Goal: Find specific page/section: Find specific page/section

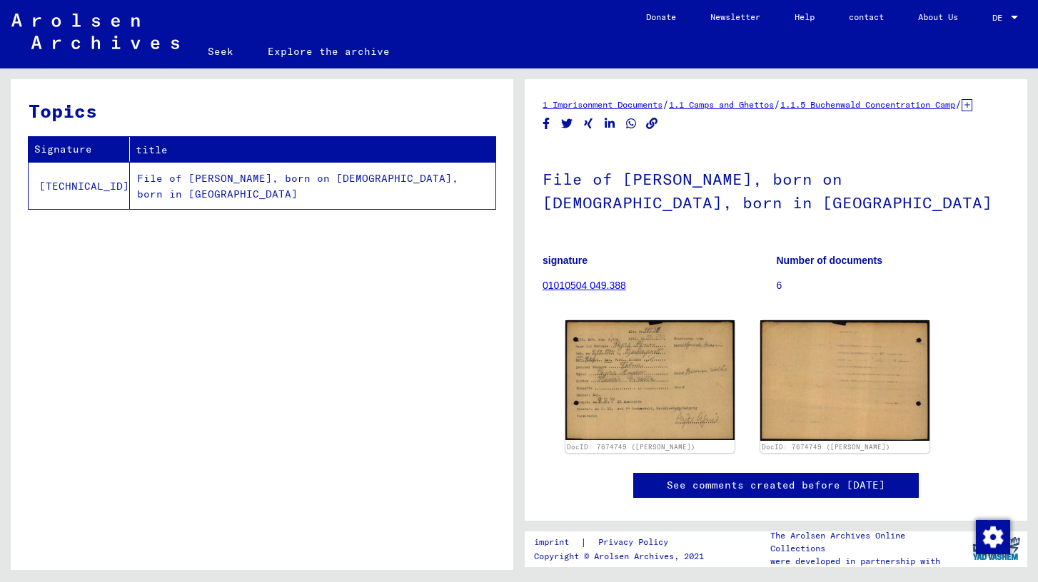
click at [639, 105] on font "1 Imprisonment Documents" at bounding box center [602, 104] width 120 height 11
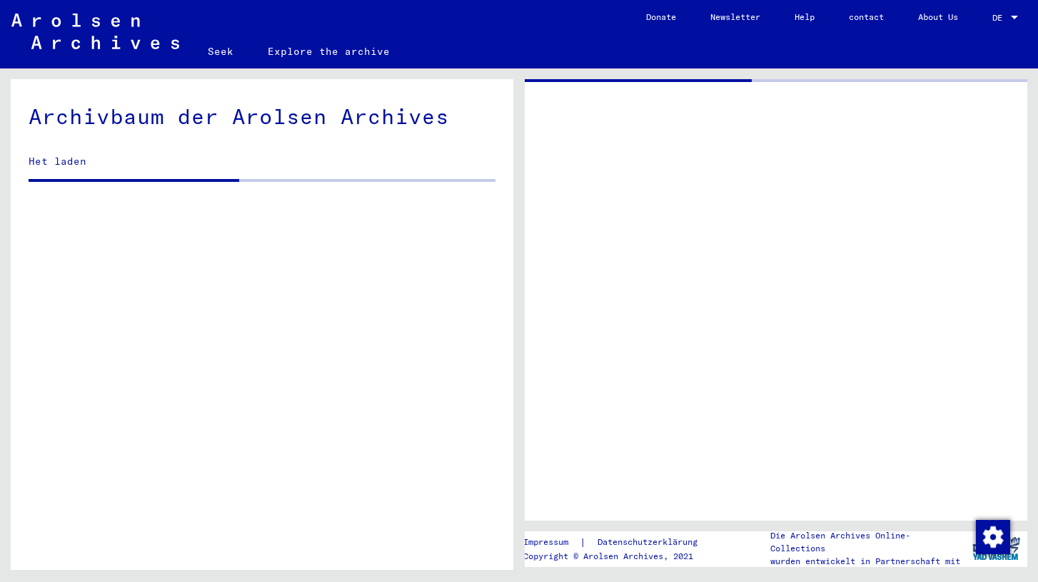
click at [624, 107] on div at bounding box center [775, 300] width 502 height 442
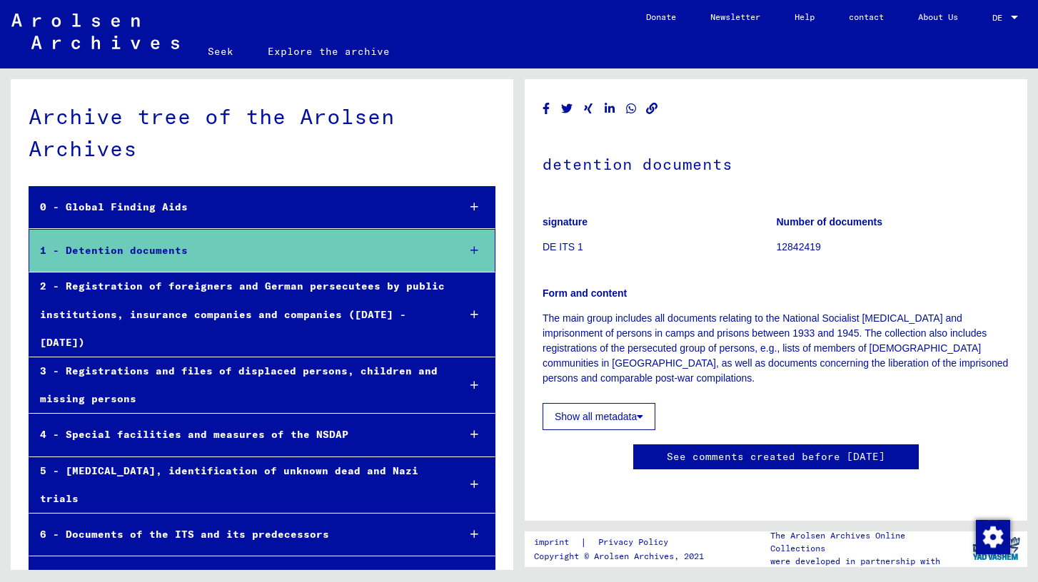
scroll to position [51, 0]
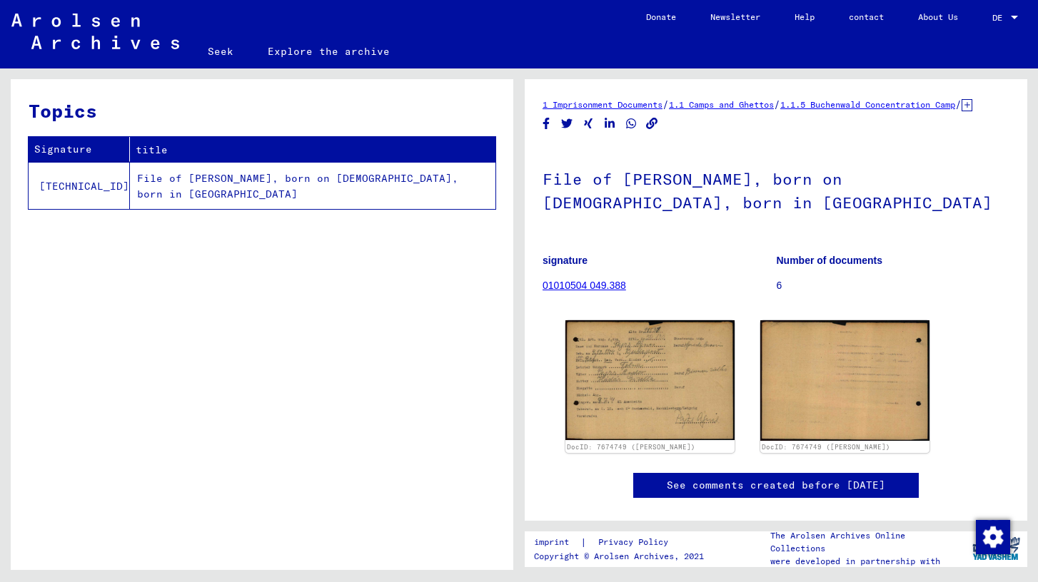
click at [749, 103] on font "1.1 Camps and Ghettos" at bounding box center [721, 104] width 105 height 11
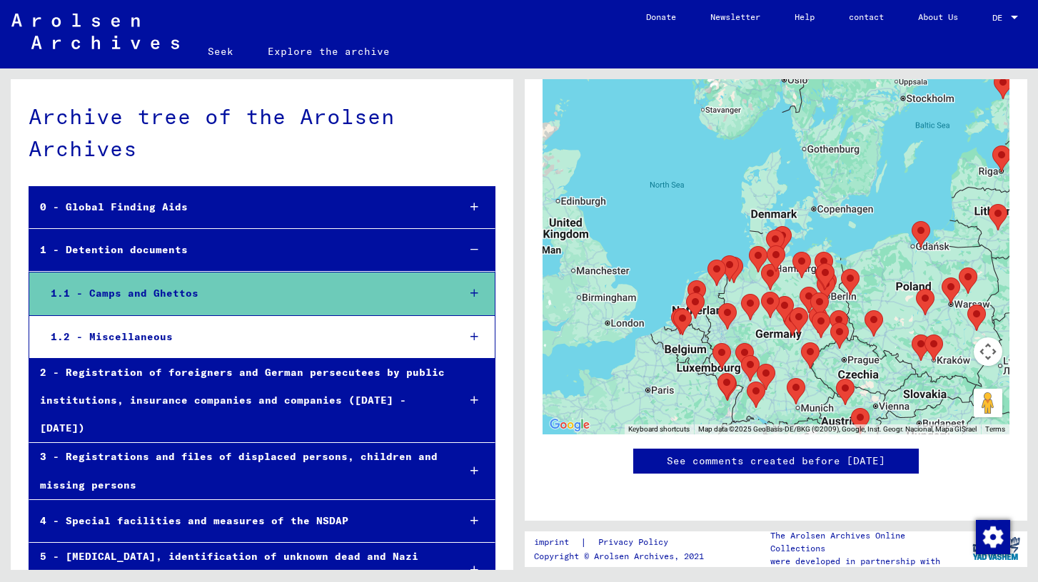
scroll to position [467, 0]
